Goal: Task Accomplishment & Management: Use online tool/utility

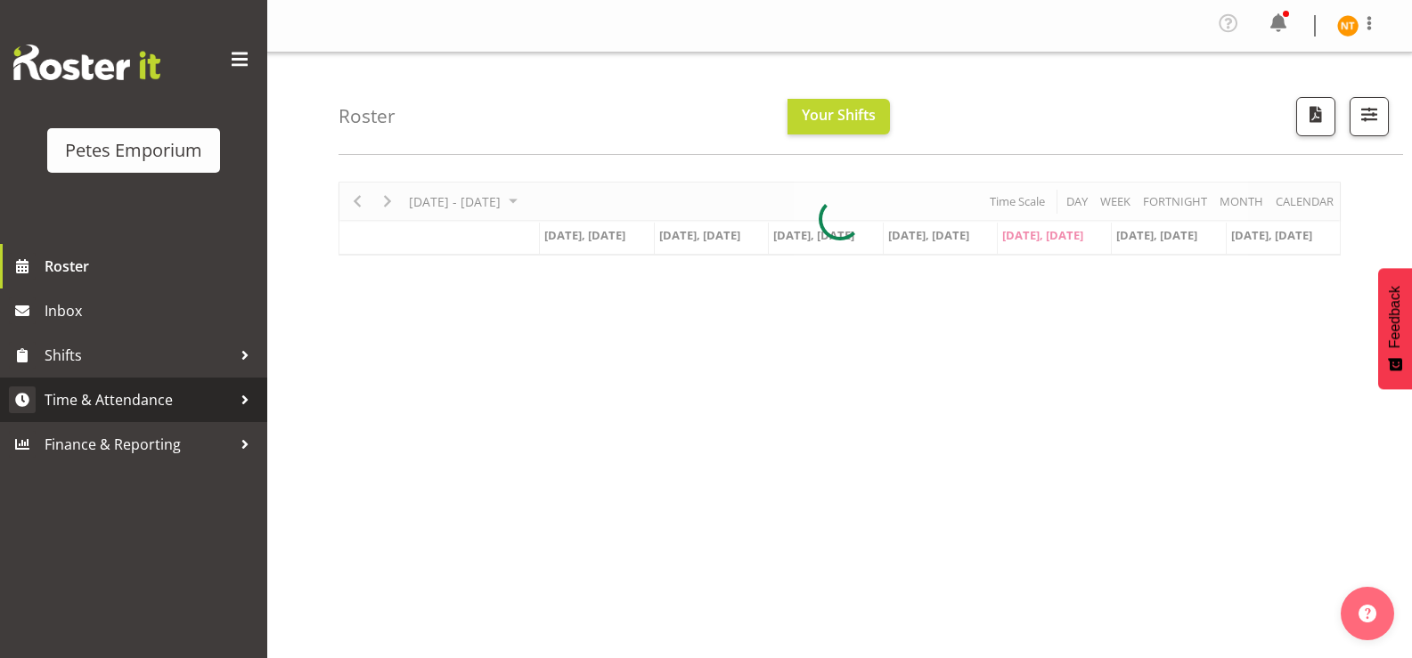
click at [118, 396] on span "Time & Attendance" at bounding box center [138, 400] width 187 height 27
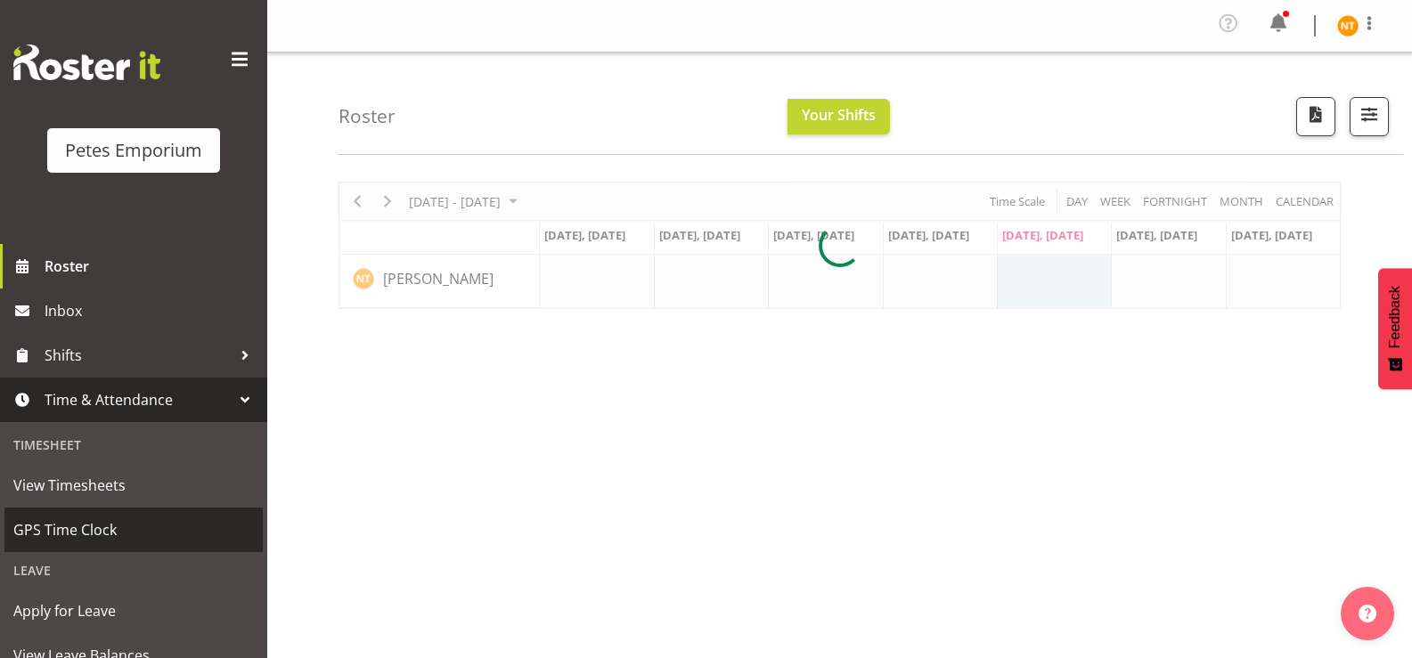
click at [94, 533] on span "GPS Time Clock" at bounding box center [133, 530] width 240 height 27
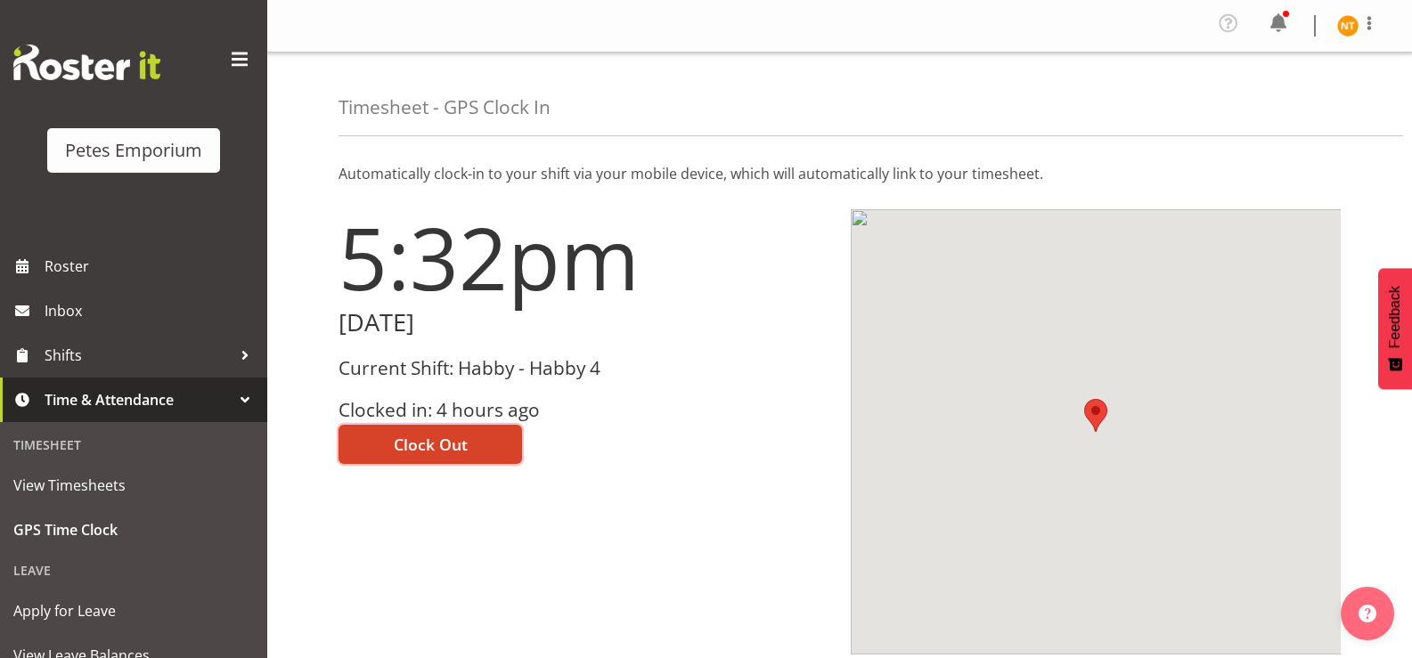
click at [446, 437] on span "Clock Out" at bounding box center [431, 444] width 74 height 23
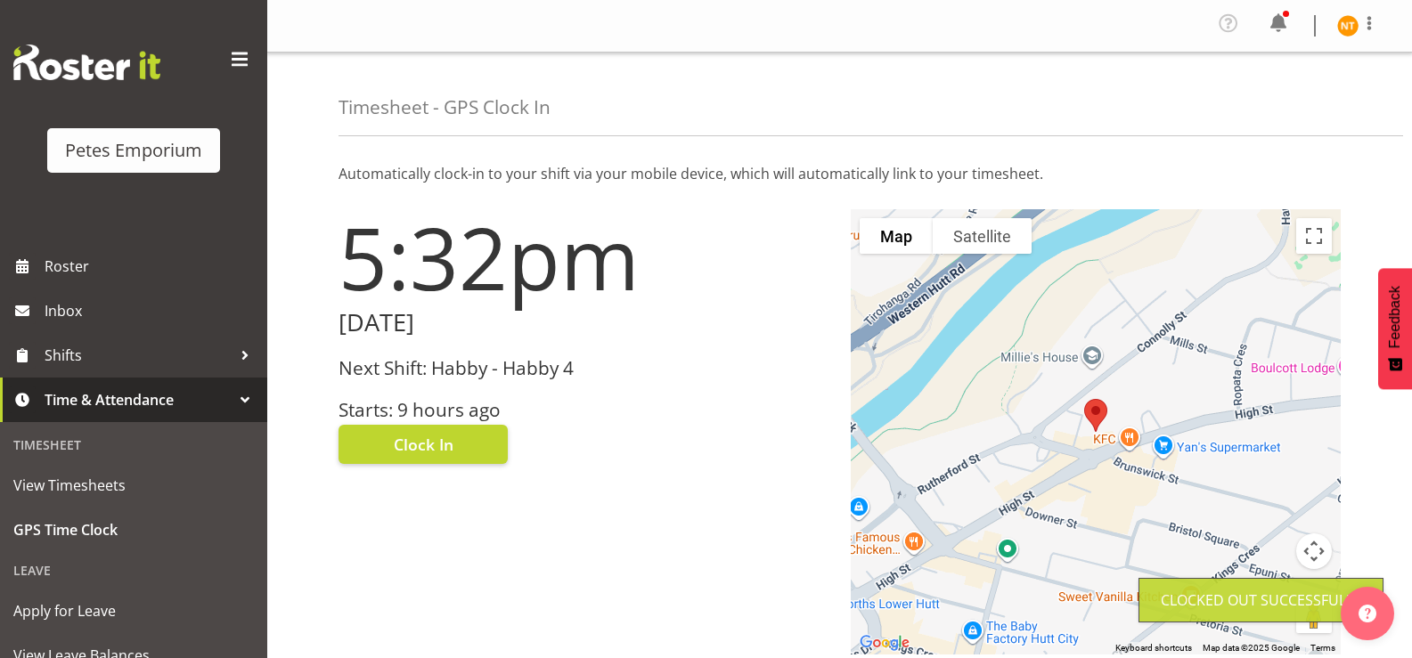
click at [1347, 26] on img at bounding box center [1347, 25] width 21 height 21
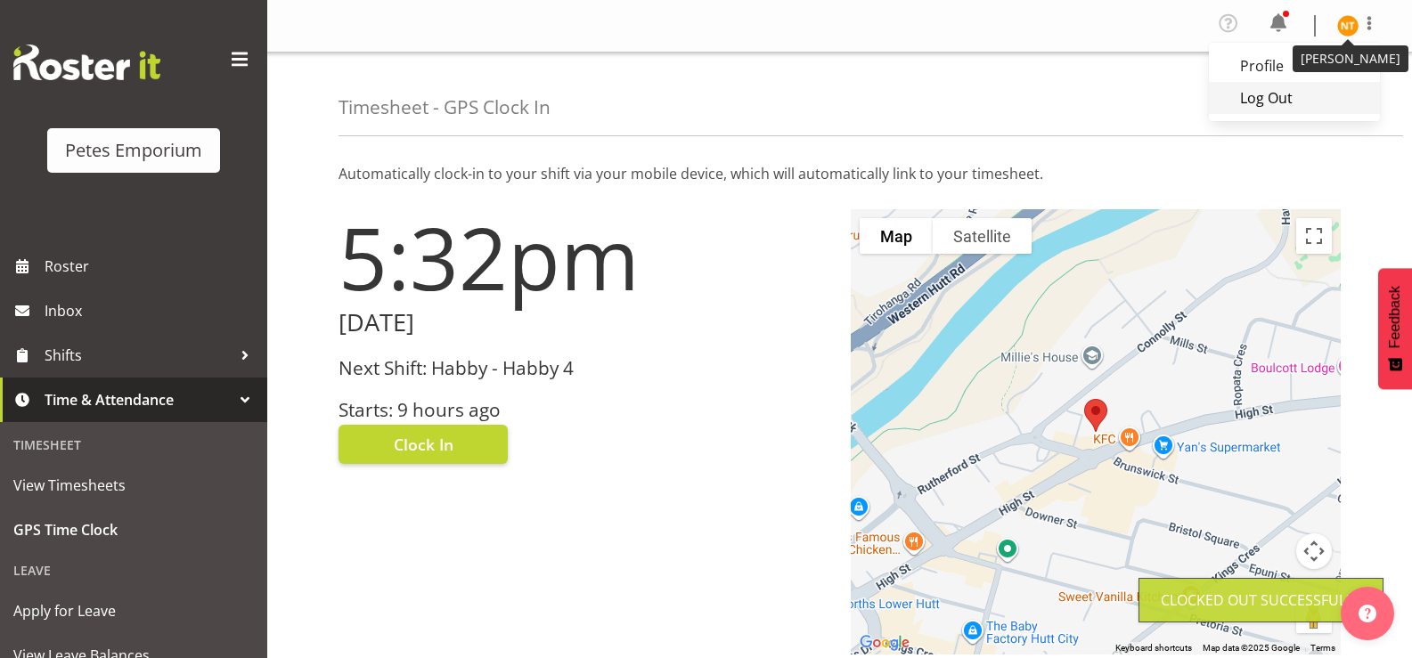
click at [1254, 101] on link "Log Out" at bounding box center [1294, 98] width 171 height 32
